Goal: Task Accomplishment & Management: Manage account settings

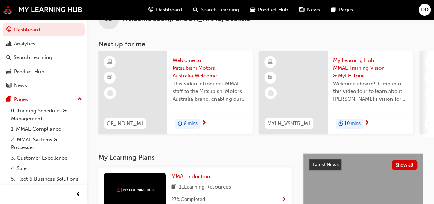
scroll to position [30, 0]
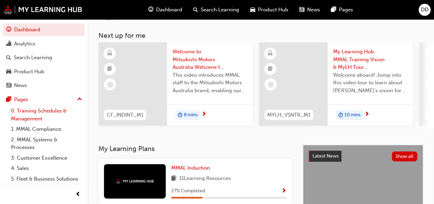
click at [31, 115] on link "0. Training Schedules & Management" at bounding box center [46, 114] width 77 height 18
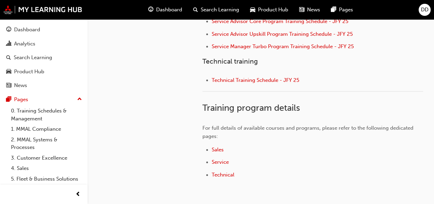
scroll to position [352, 0]
click at [236, 78] on span "Technical Training Schedule - JFY 25" at bounding box center [256, 80] width 88 height 6
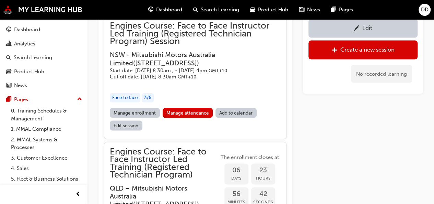
scroll to position [594, 0]
click at [186, 117] on link "Manage attendance" at bounding box center [188, 112] width 50 height 10
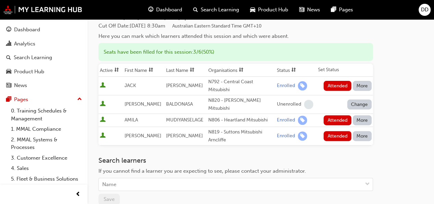
scroll to position [74, 0]
click at [339, 115] on button "Attended" at bounding box center [338, 120] width 28 height 10
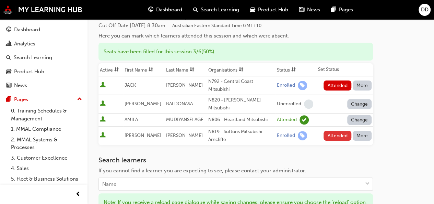
click at [334, 130] on button "Attended" at bounding box center [338, 135] width 28 height 10
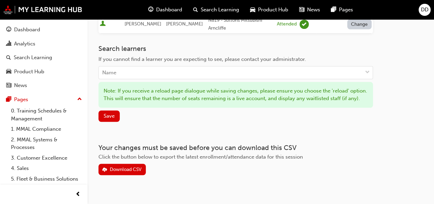
scroll to position [197, 0]
